Goal: Task Accomplishment & Management: Complete application form

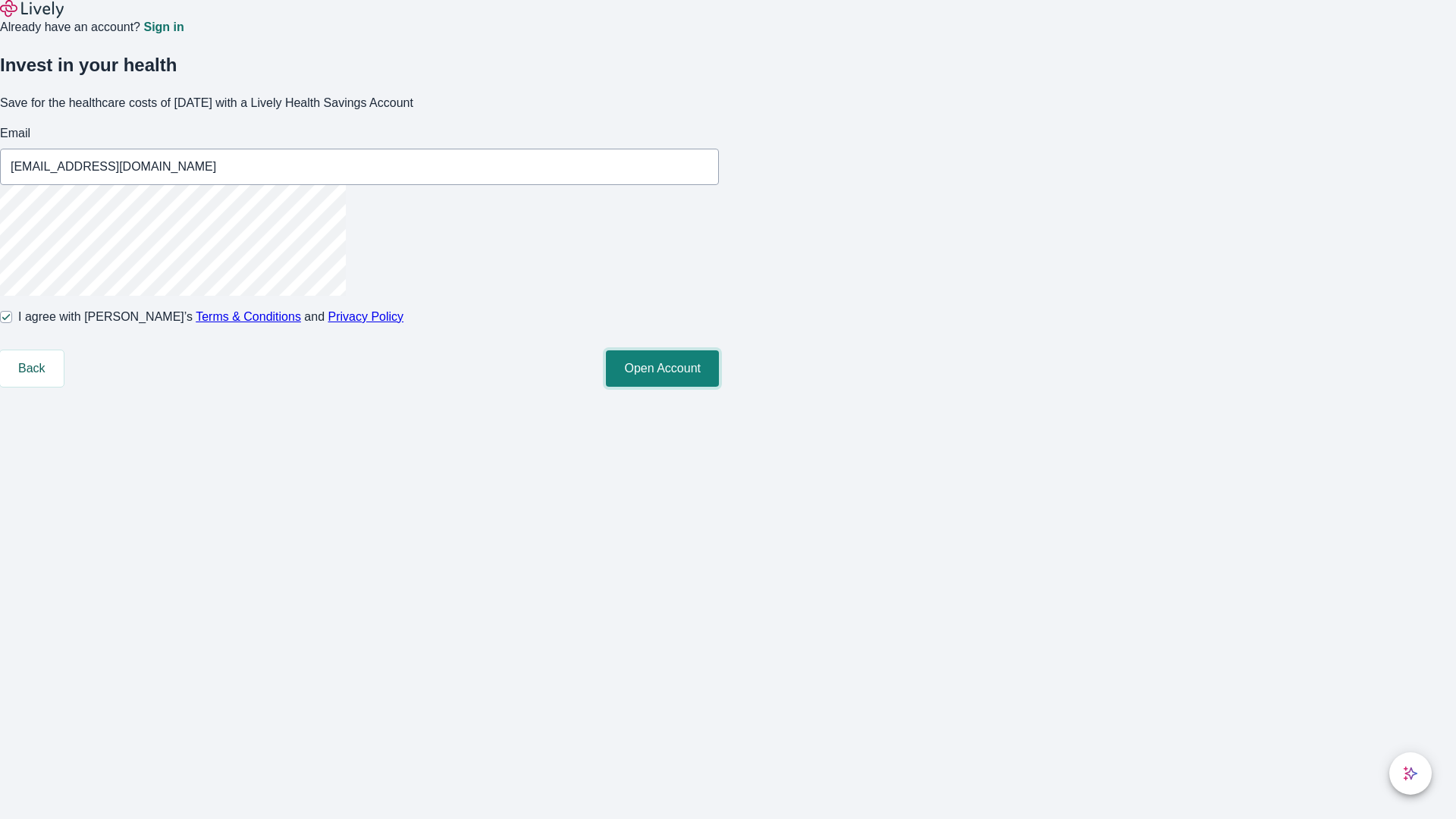
click at [719, 387] on button "Open Account" at bounding box center [662, 369] width 113 height 36
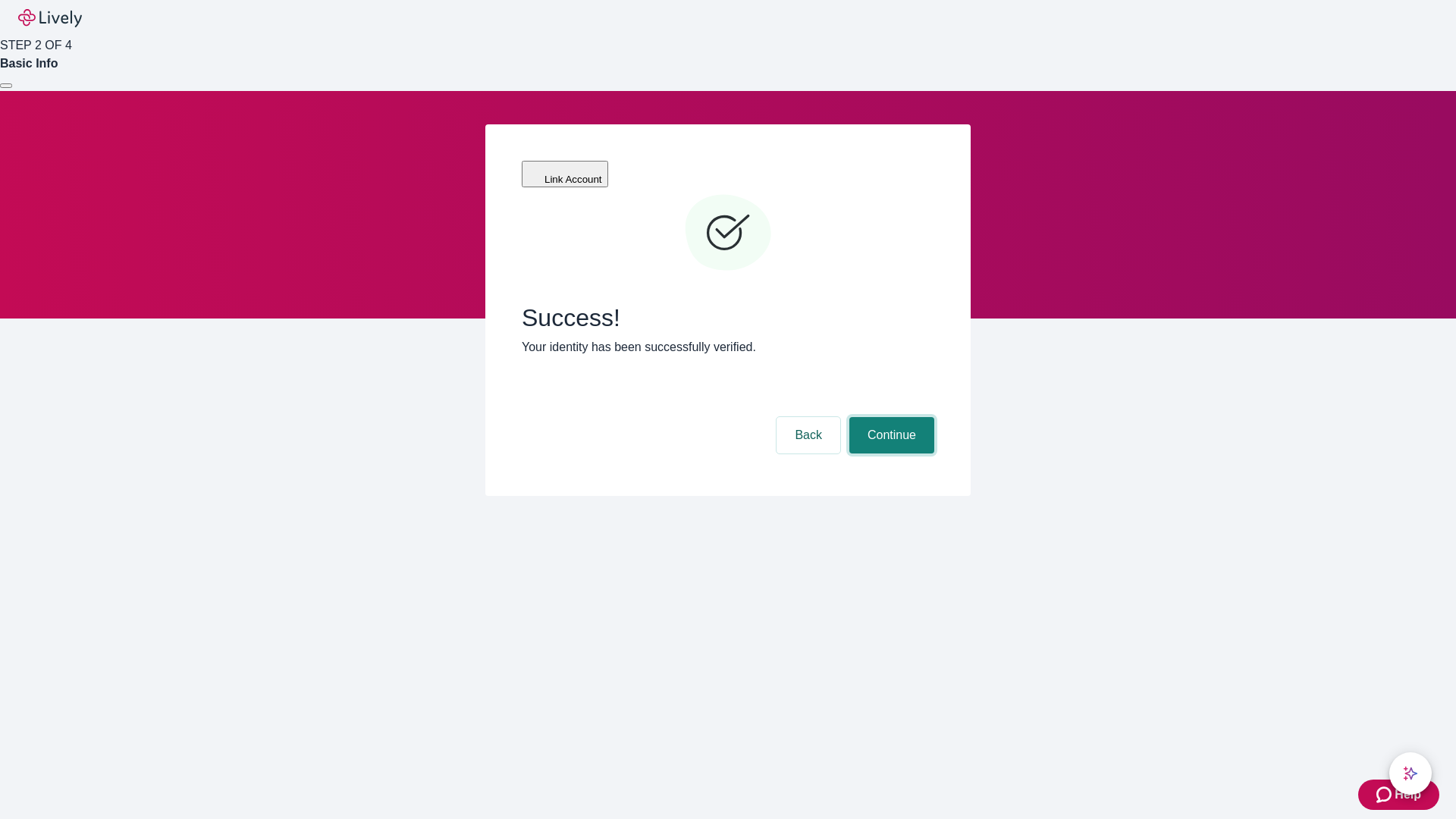
click at [889, 417] on button "Continue" at bounding box center [892, 435] width 85 height 36
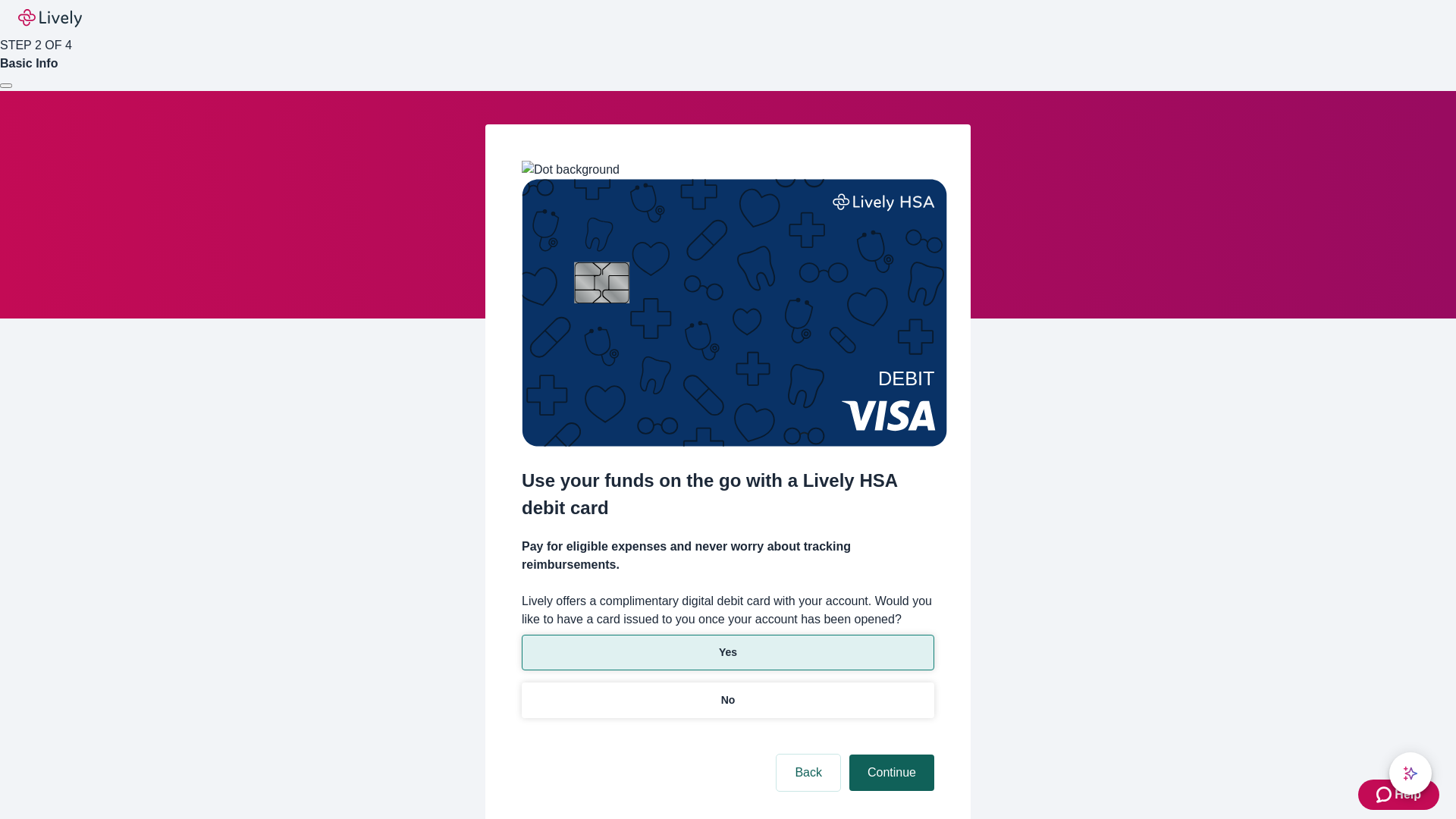
click at [727, 693] on p "No" at bounding box center [728, 701] width 15 height 16
click at [889, 755] on button "Continue" at bounding box center [892, 773] width 85 height 36
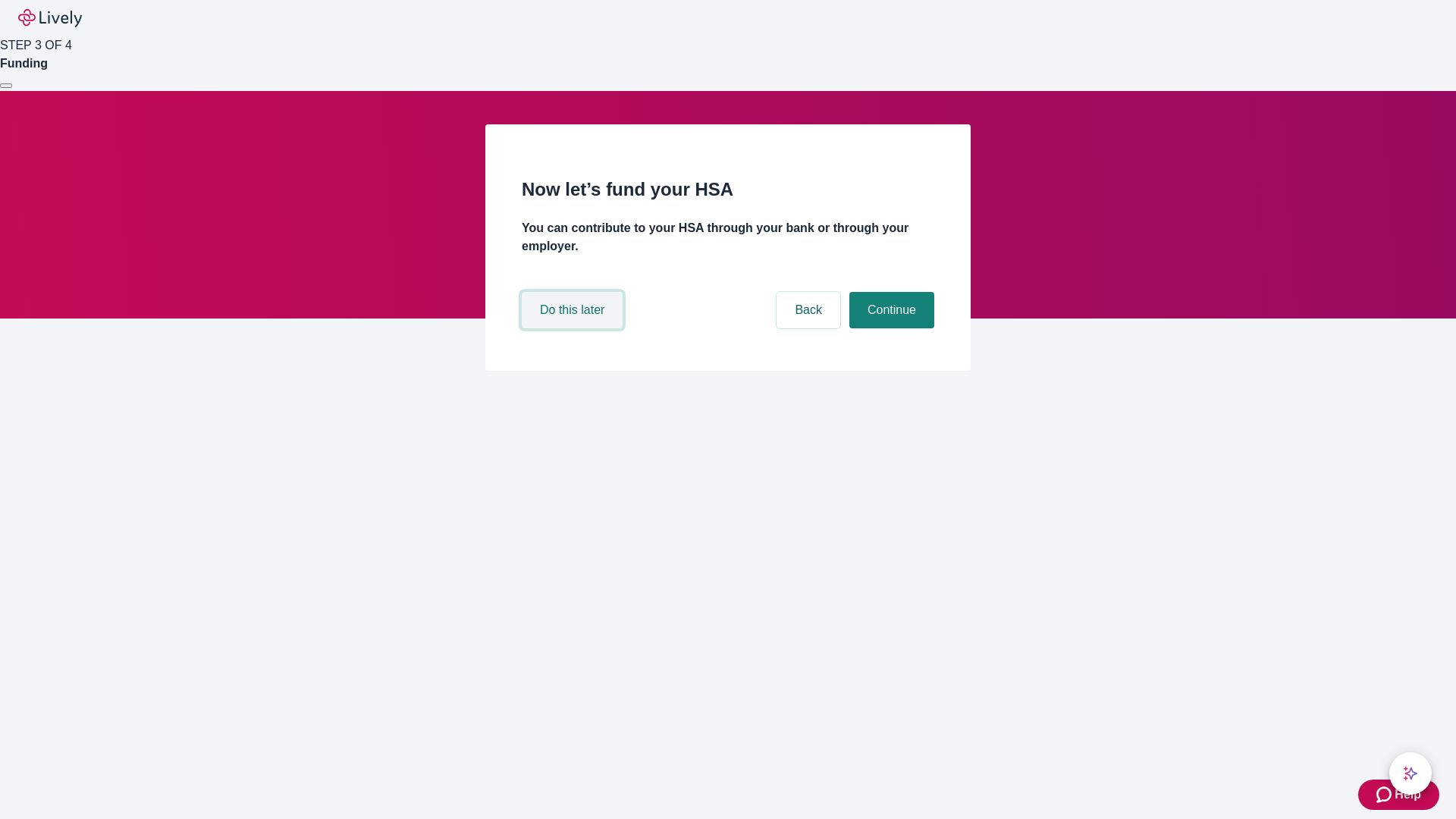
click at [574, 328] on button "Do this later" at bounding box center [572, 310] width 101 height 36
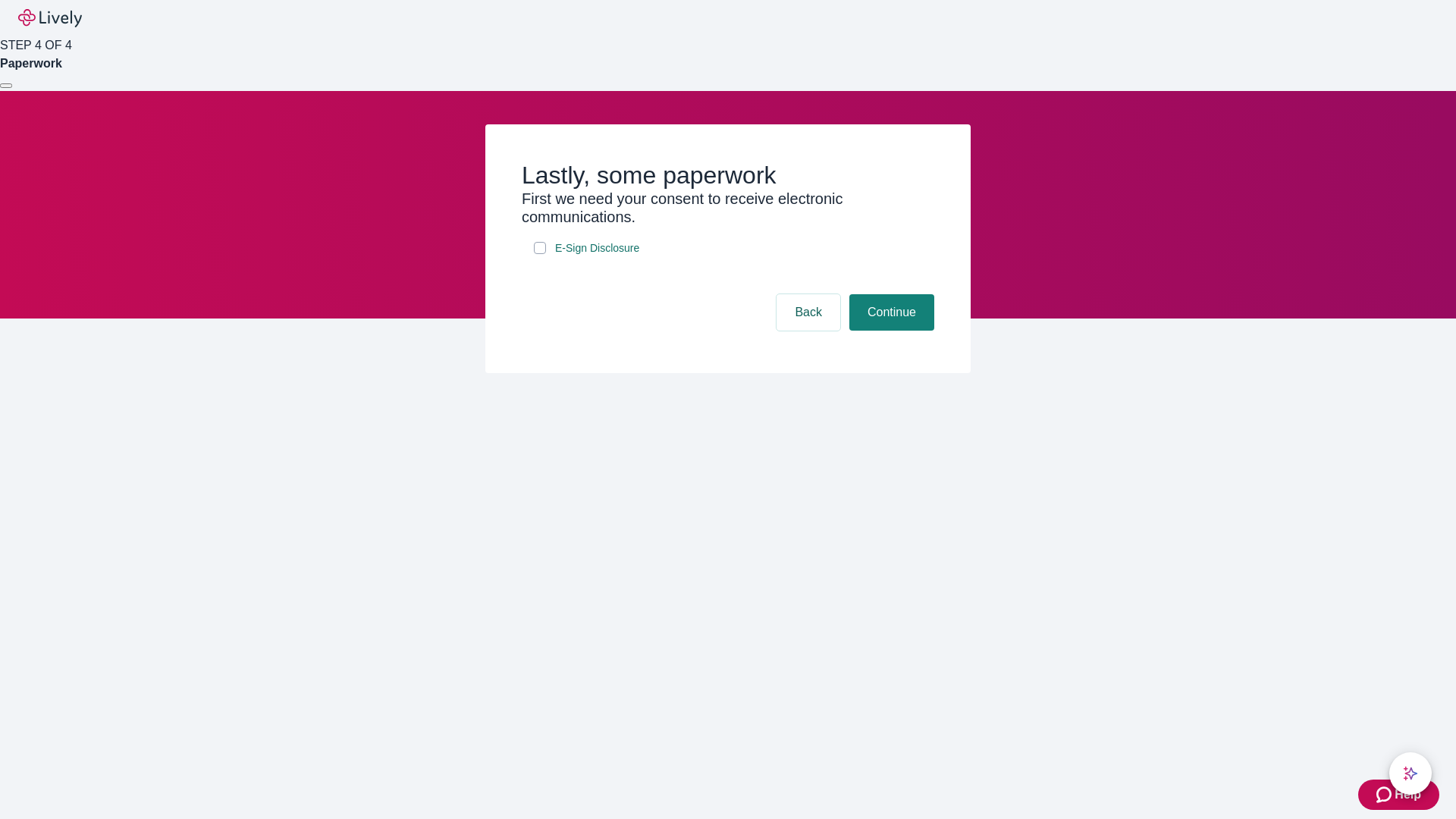
click at [540, 254] on input "E-Sign Disclosure" at bounding box center [540, 248] width 12 height 12
checkbox input "true"
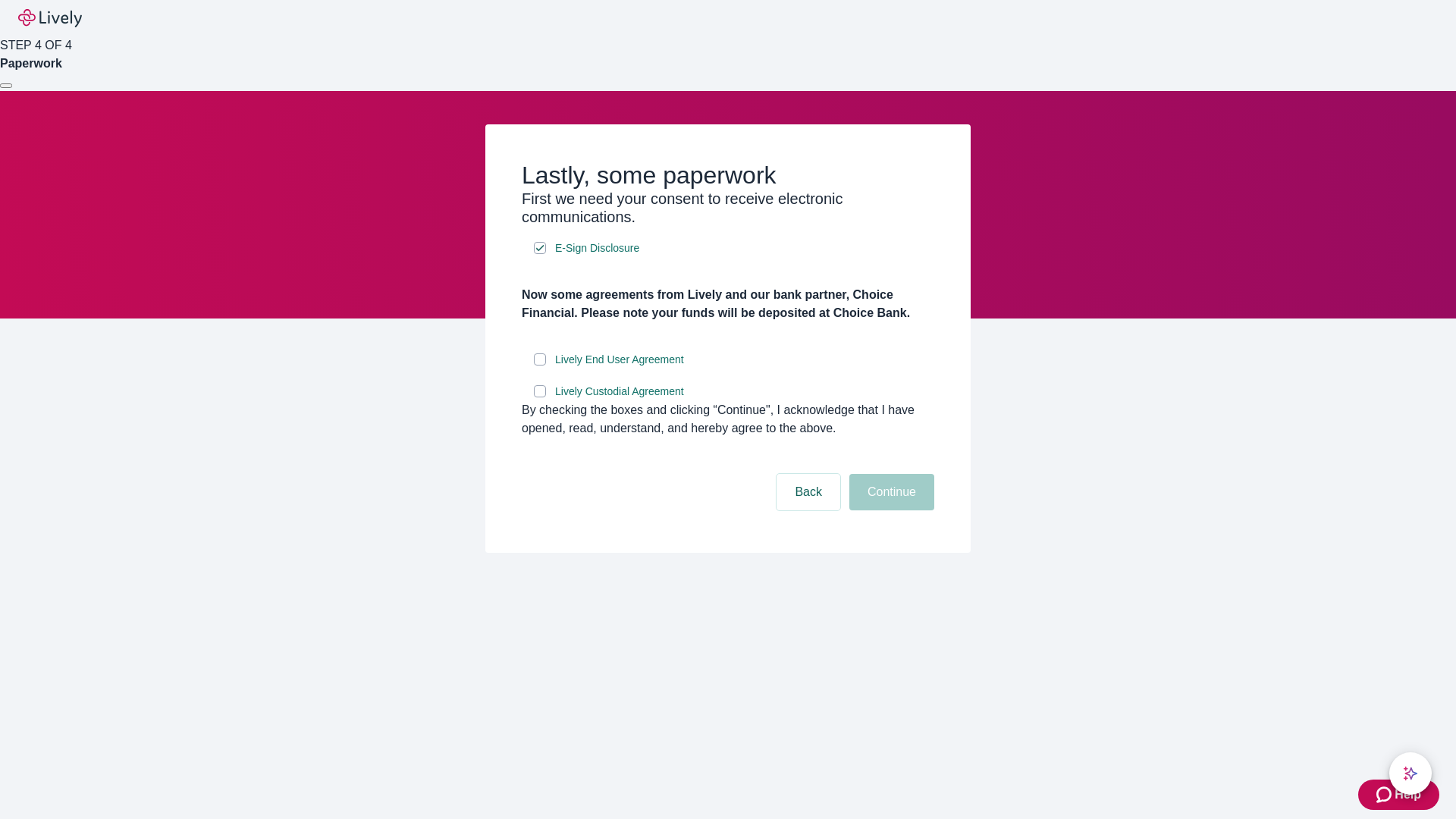
click at [540, 365] on input "Lively End User Agreement" at bounding box center [540, 359] width 12 height 12
checkbox input "true"
click at [540, 397] on input "Lively Custodial Agreement" at bounding box center [540, 391] width 12 height 12
checkbox input "true"
click at [889, 511] on button "Continue" at bounding box center [892, 492] width 85 height 36
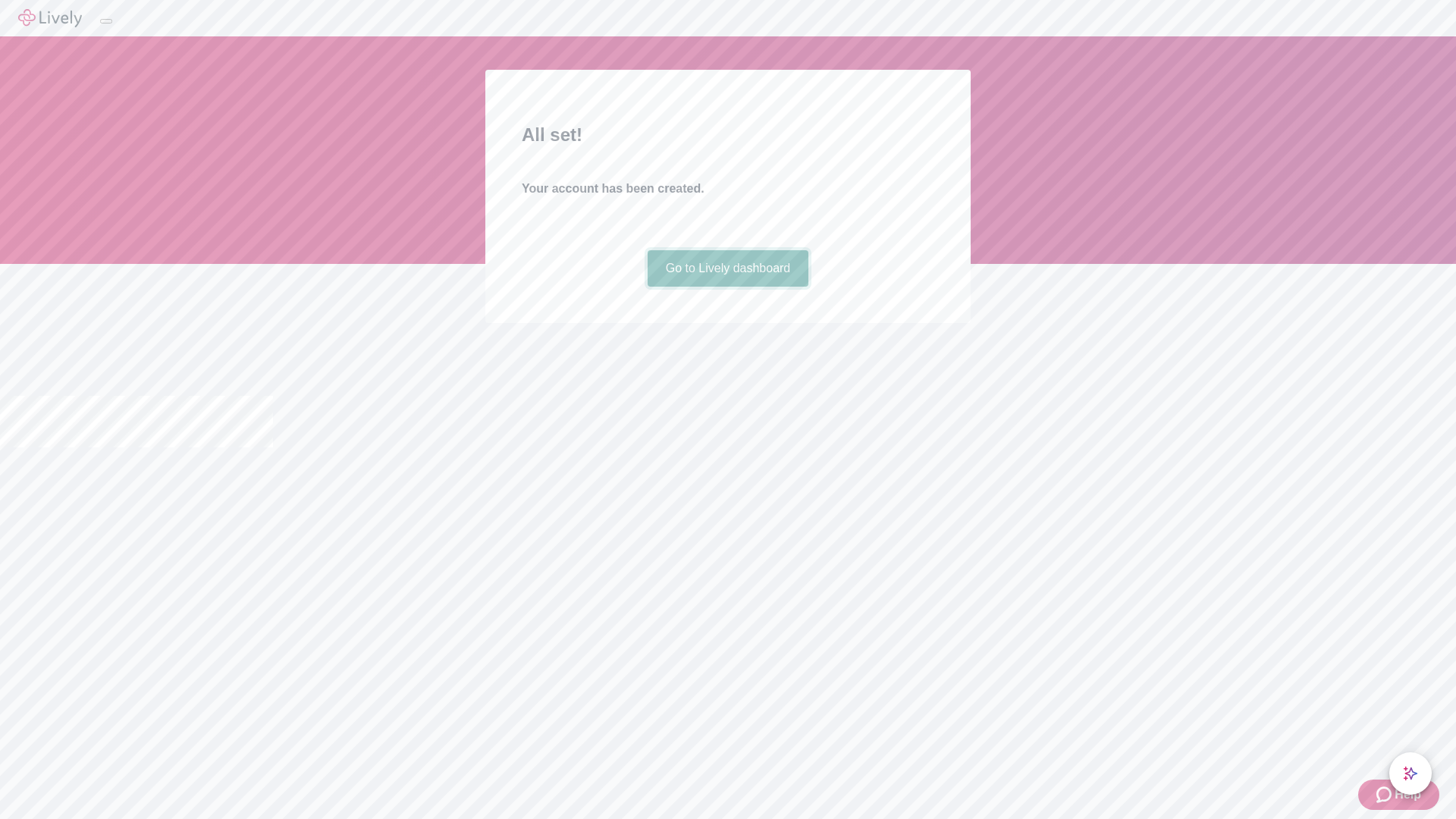
click at [727, 287] on link "Go to Lively dashboard" at bounding box center [728, 269] width 161 height 36
